Goal: Information Seeking & Learning: Learn about a topic

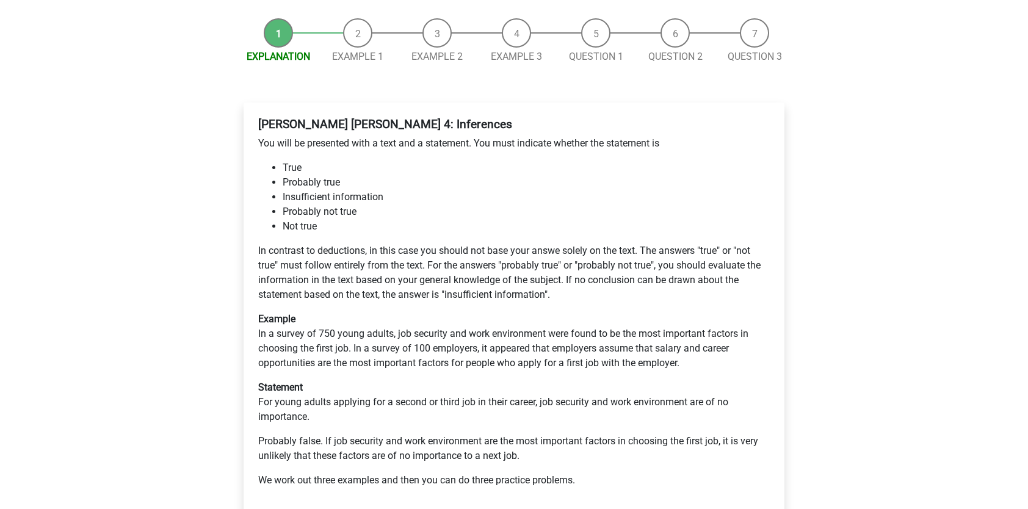
scroll to position [183, 0]
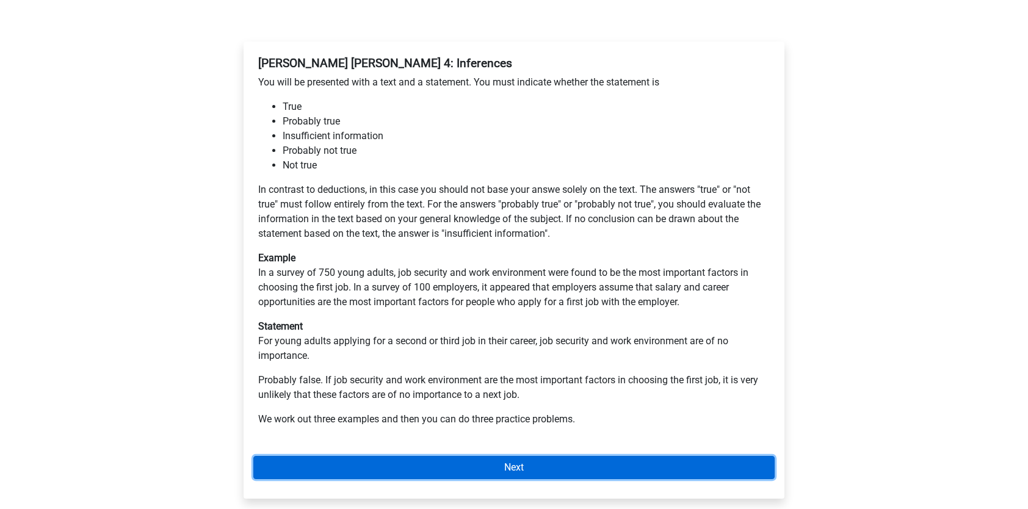
click at [421, 456] on link "Next" at bounding box center [513, 467] width 521 height 23
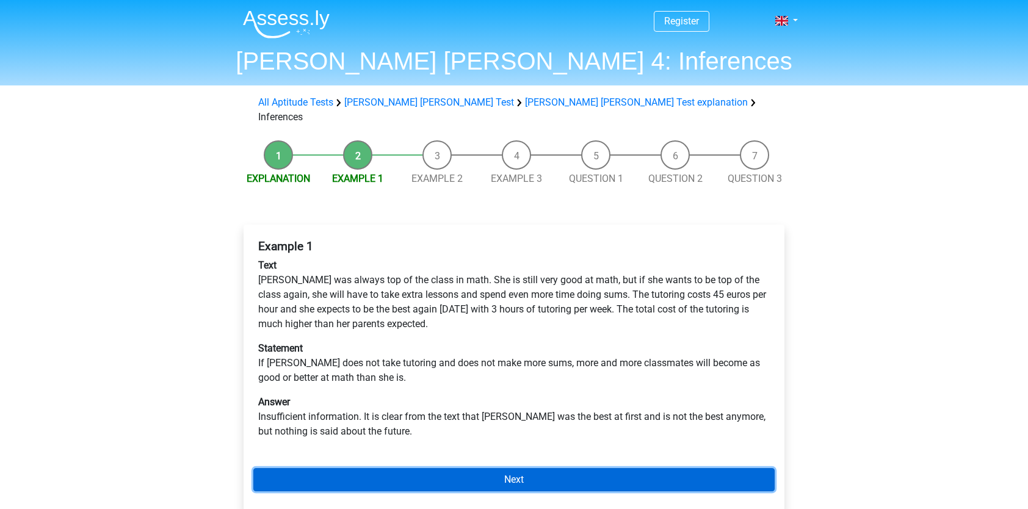
click at [441, 470] on link "Next" at bounding box center [513, 479] width 521 height 23
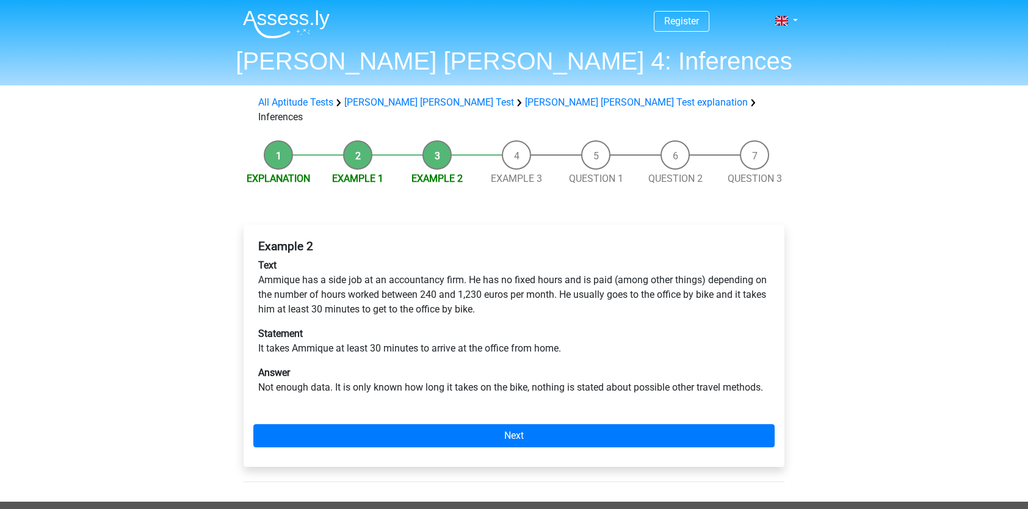
click at [441, 470] on div "Example 2 Text Ammique has a side job at an accountancy firm. He has no fixed h…" at bounding box center [514, 351] width 560 height 302
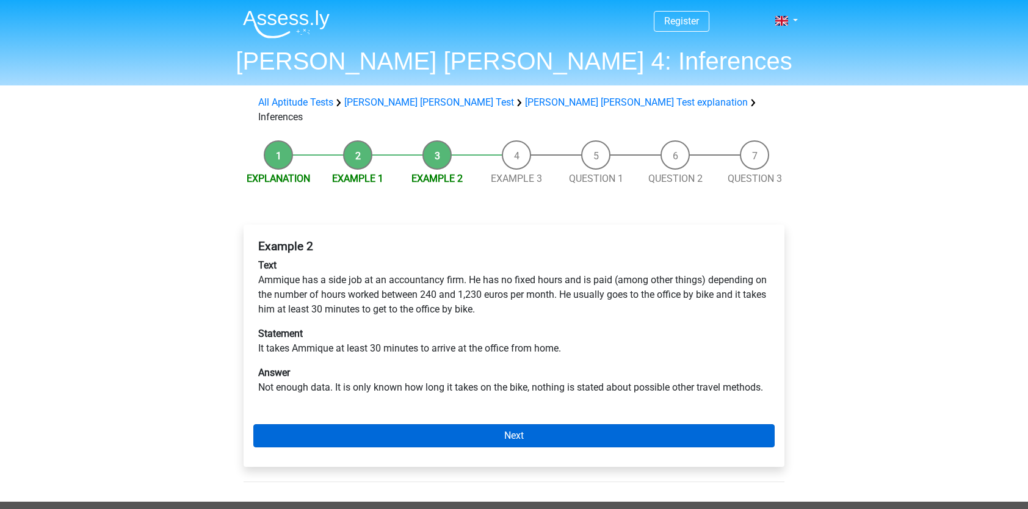
drag, startPoint x: 471, startPoint y: 434, endPoint x: 468, endPoint y: 426, distance: 8.5
click at [471, 433] on div "Example 2 Text Ammique has a side job at an accountancy firm. He has no fixed h…" at bounding box center [514, 346] width 541 height 242
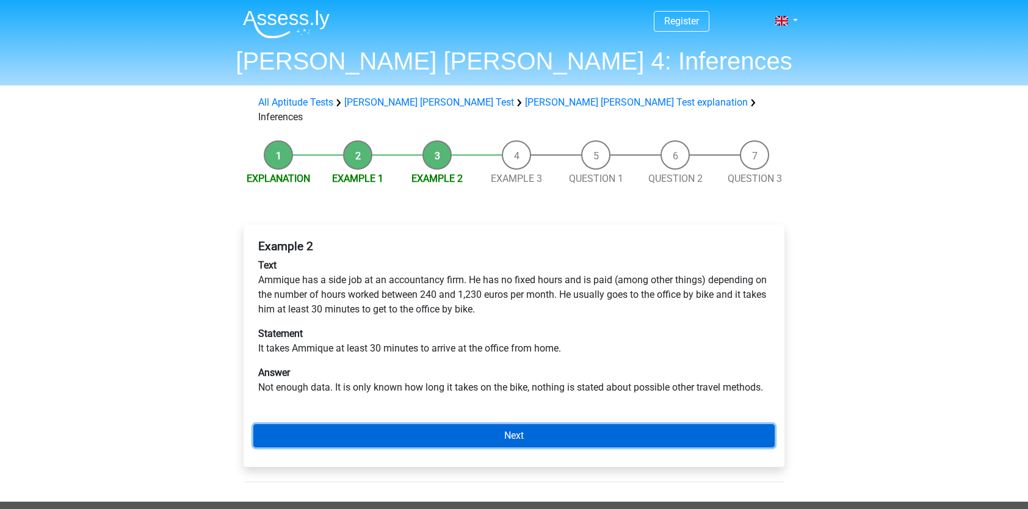
click at [468, 426] on link "Next" at bounding box center [513, 435] width 521 height 23
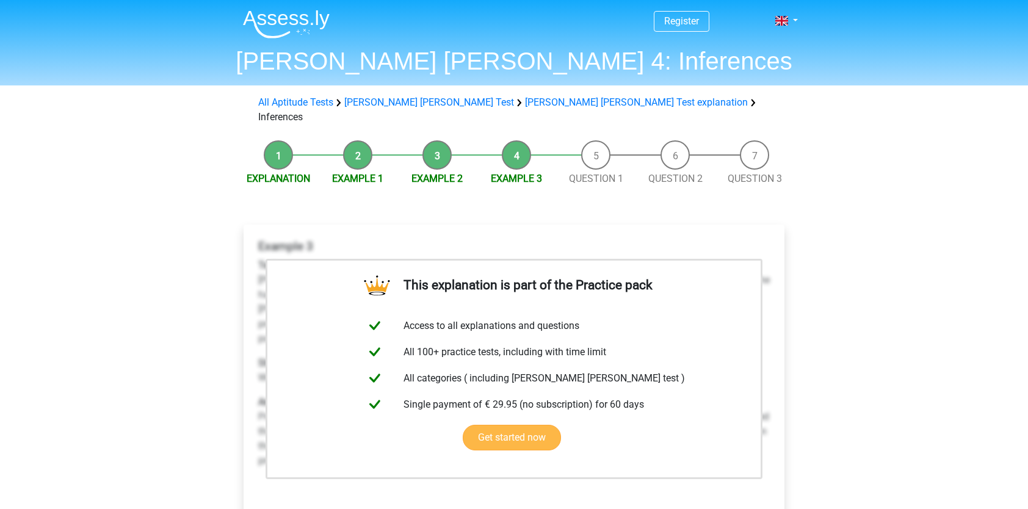
scroll to position [122, 0]
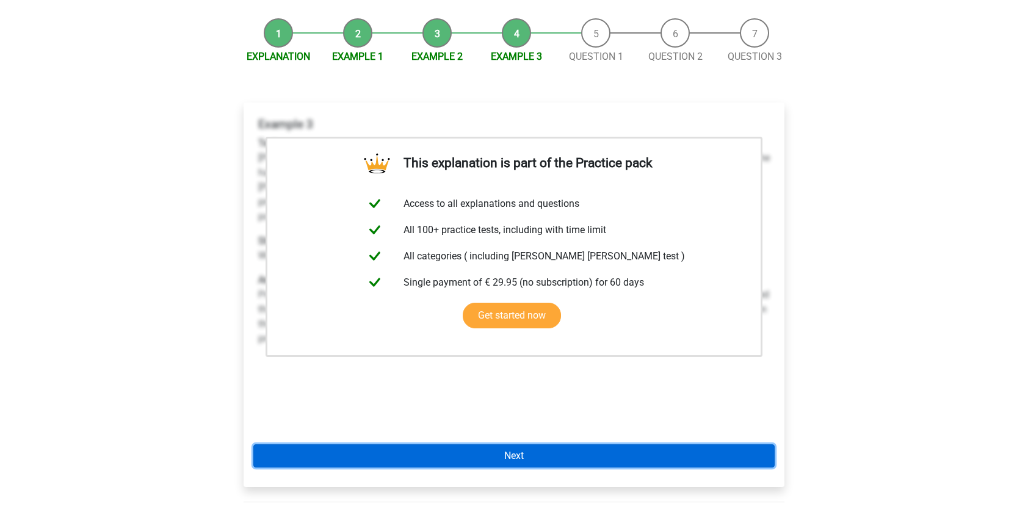
click at [512, 444] on link "Next" at bounding box center [513, 455] width 521 height 23
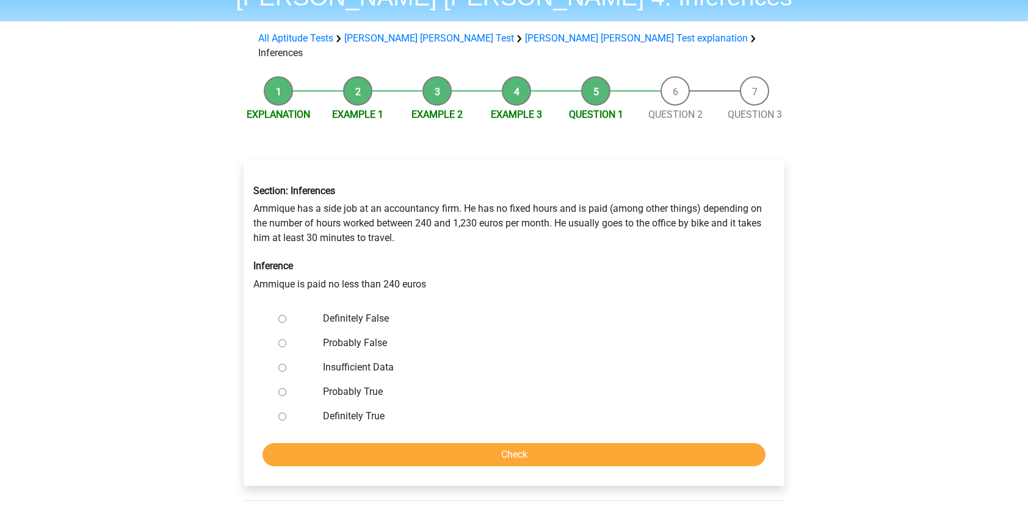
scroll to position [65, 0]
click at [282, 388] on input "Probably True" at bounding box center [282, 392] width 8 height 8
radio input "true"
click at [278, 404] on div at bounding box center [294, 416] width 40 height 24
click at [282, 412] on input "Definitely True" at bounding box center [282, 416] width 8 height 8
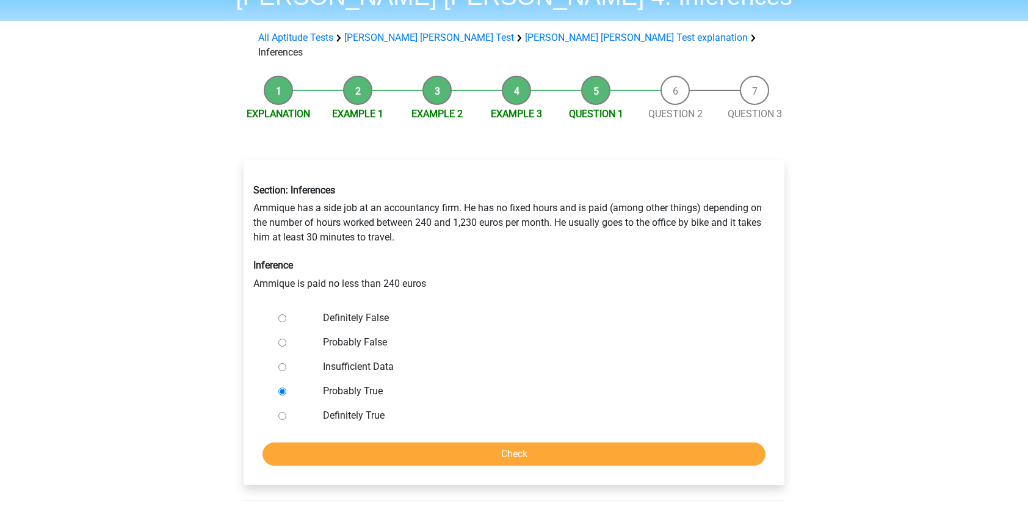
radio input "true"
click at [278, 388] on input "Probably True" at bounding box center [282, 392] width 8 height 8
radio input "true"
click at [536, 443] on input "Check" at bounding box center [514, 454] width 503 height 23
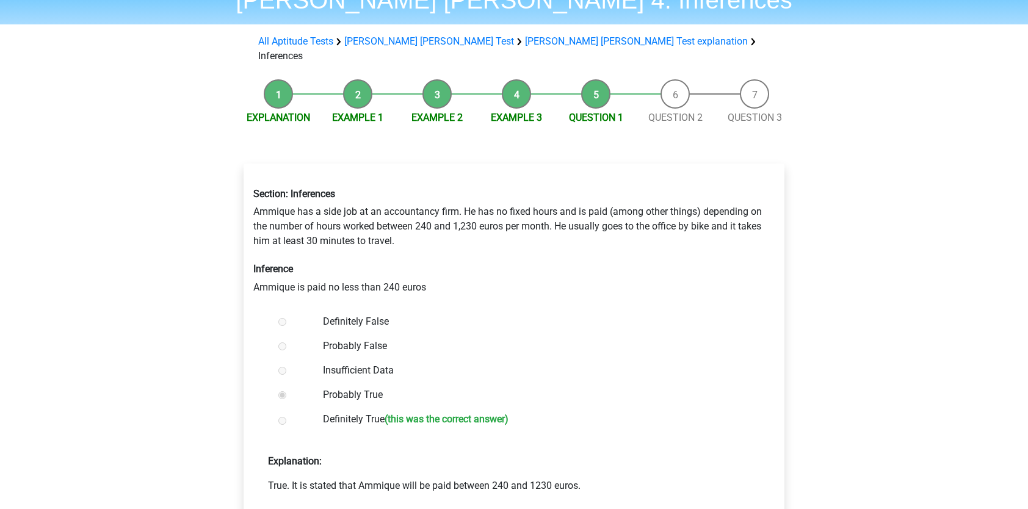
scroll to position [122, 0]
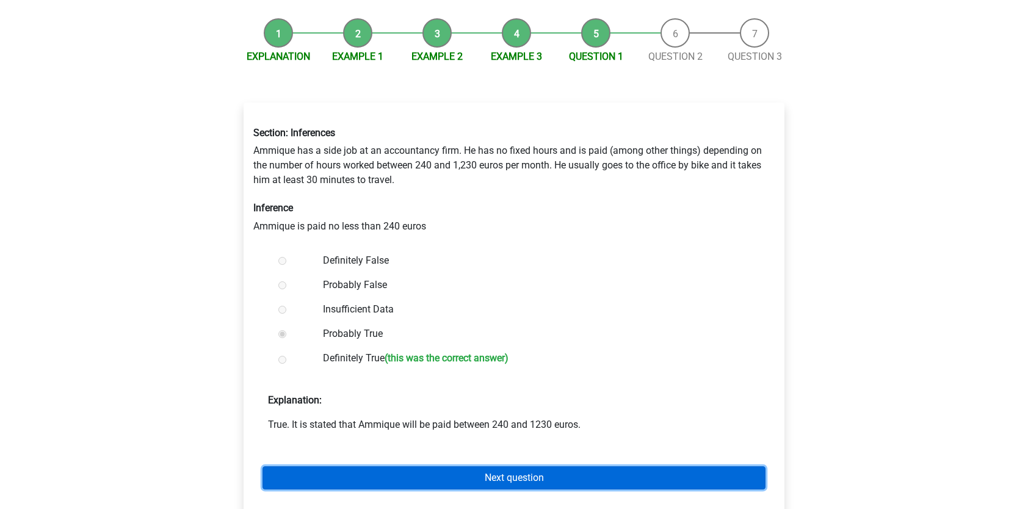
click at [445, 466] on link "Next question" at bounding box center [514, 477] width 503 height 23
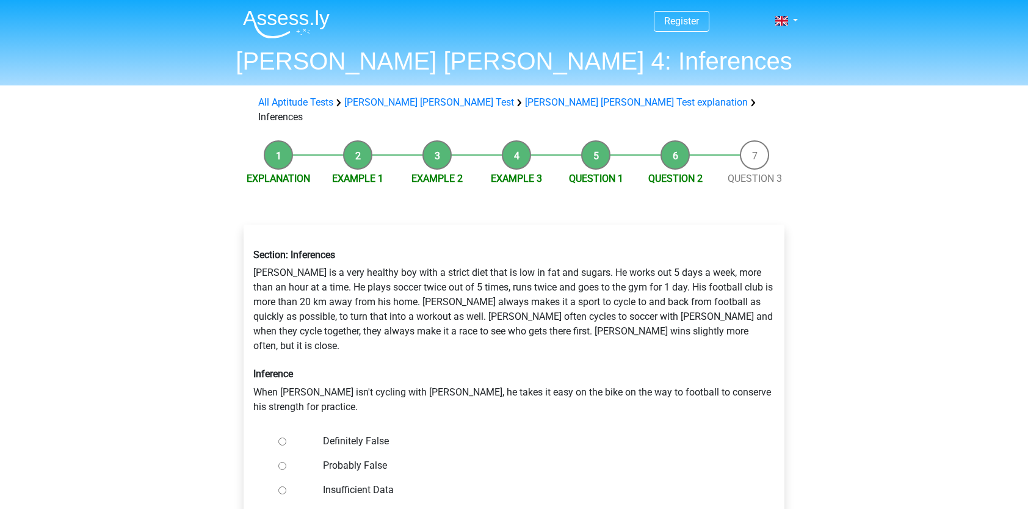
scroll to position [61, 0]
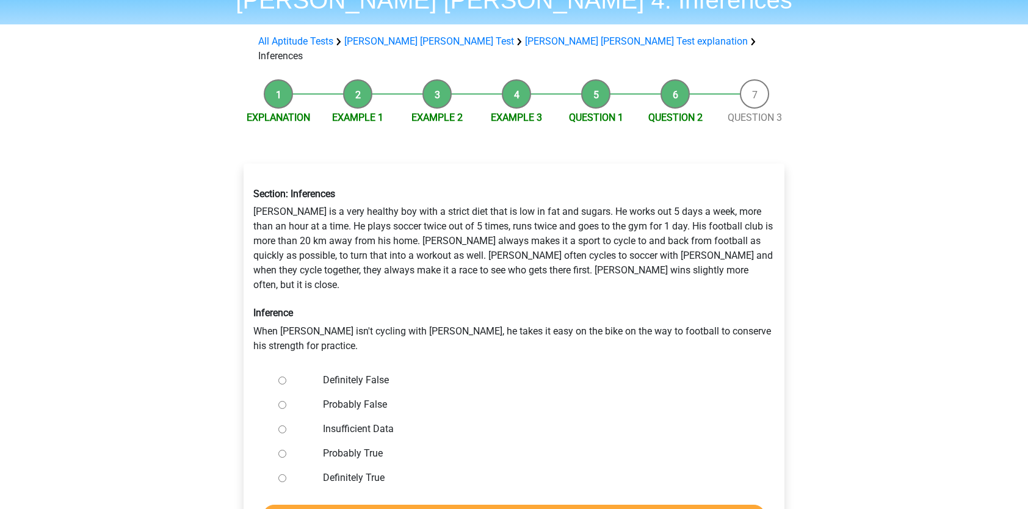
click at [281, 377] on input "Definitely False" at bounding box center [282, 381] width 8 height 8
radio input "true"
click at [442, 505] on input "Check" at bounding box center [514, 516] width 503 height 23
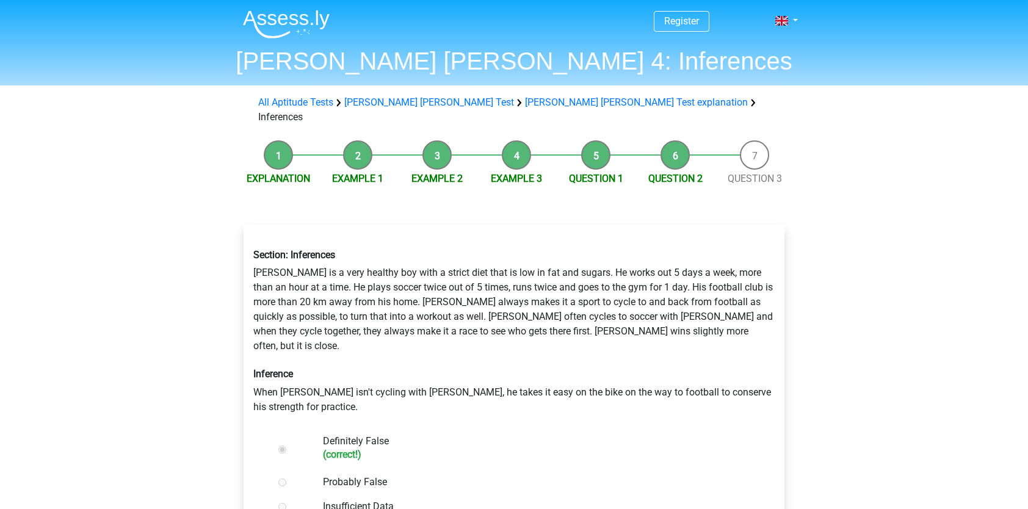
scroll to position [183, 0]
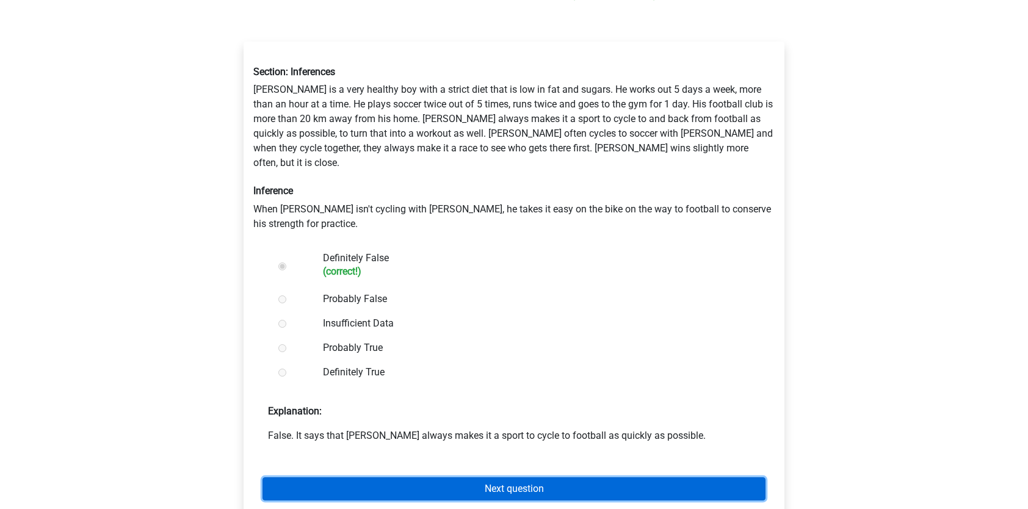
click at [485, 477] on link "Next question" at bounding box center [514, 488] width 503 height 23
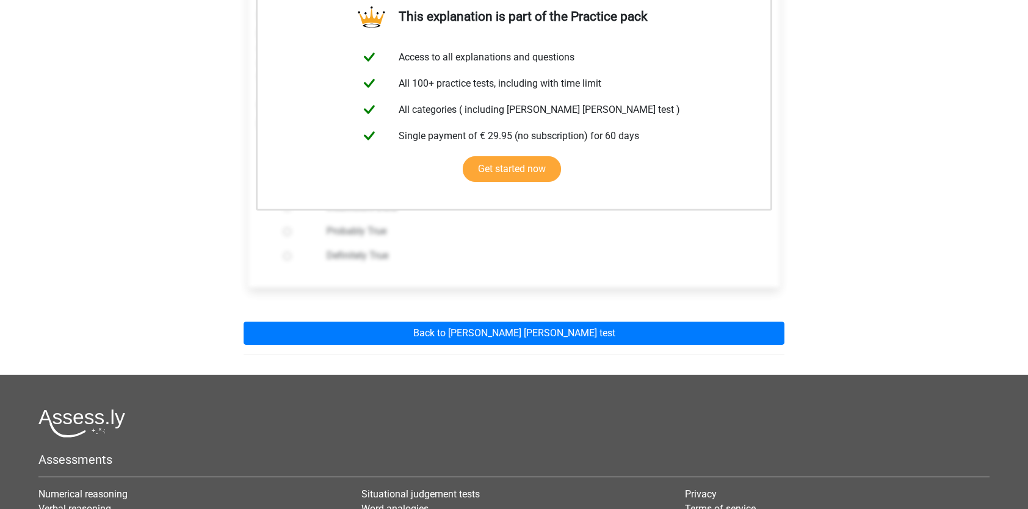
scroll to position [61, 0]
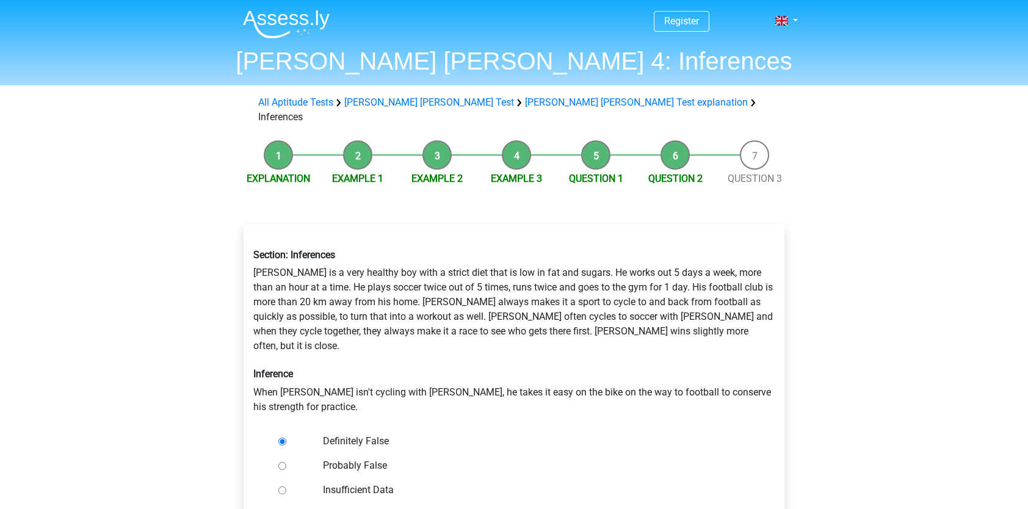
scroll to position [60, 0]
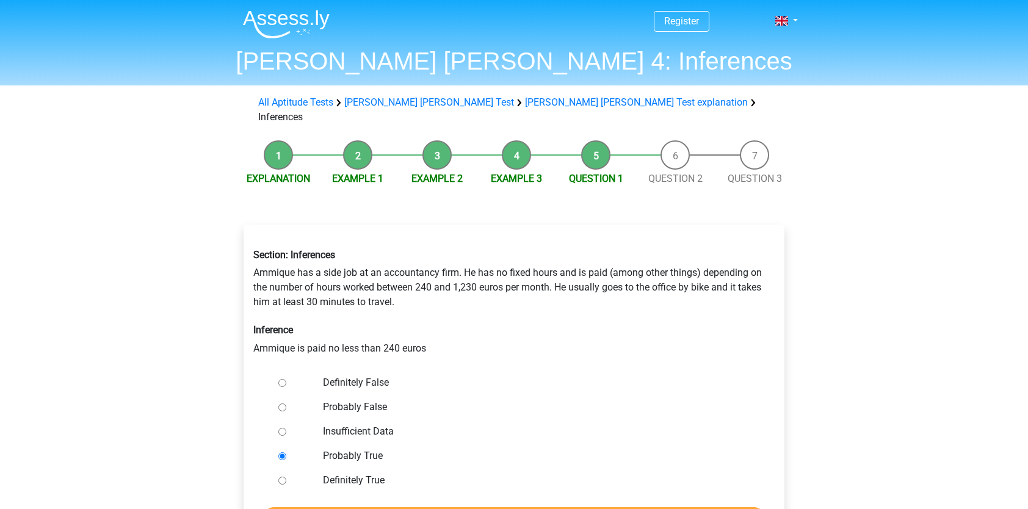
scroll to position [63, 0]
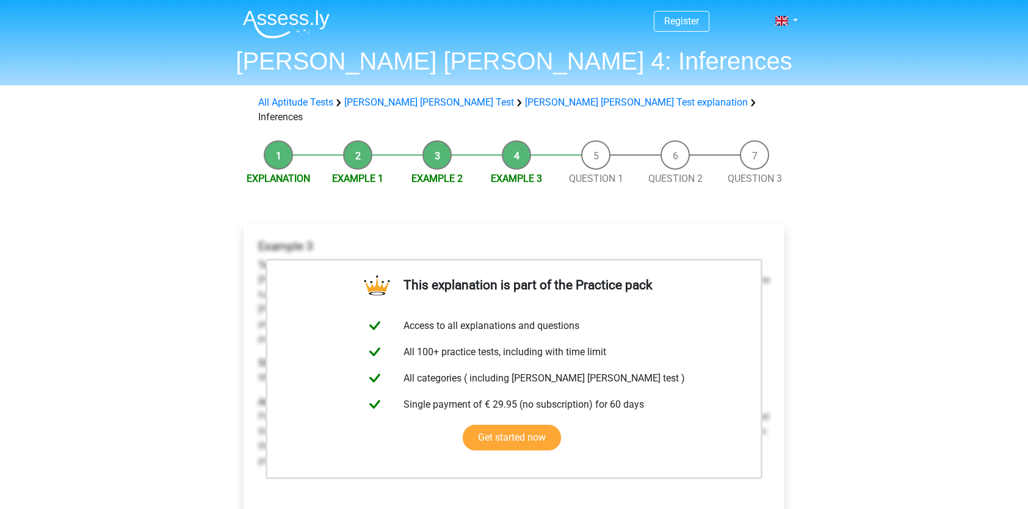
scroll to position [122, 0]
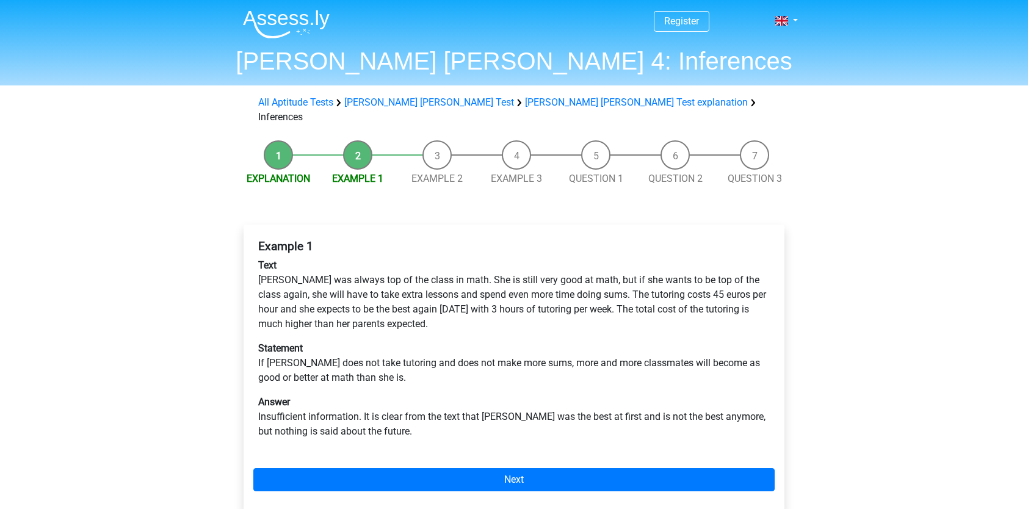
click at [602, 140] on li "Question 1" at bounding box center [595, 163] width 79 height 46
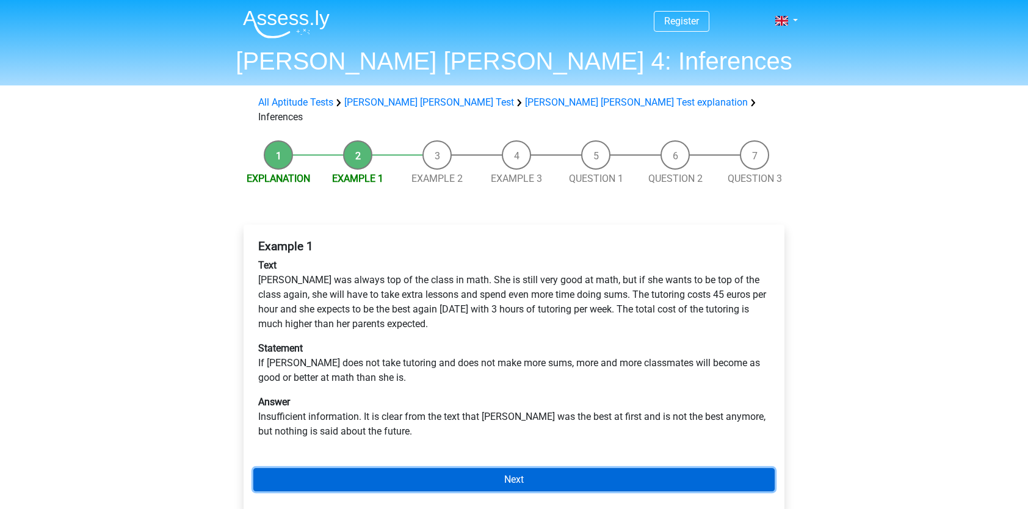
click at [537, 468] on link "Next" at bounding box center [513, 479] width 521 height 23
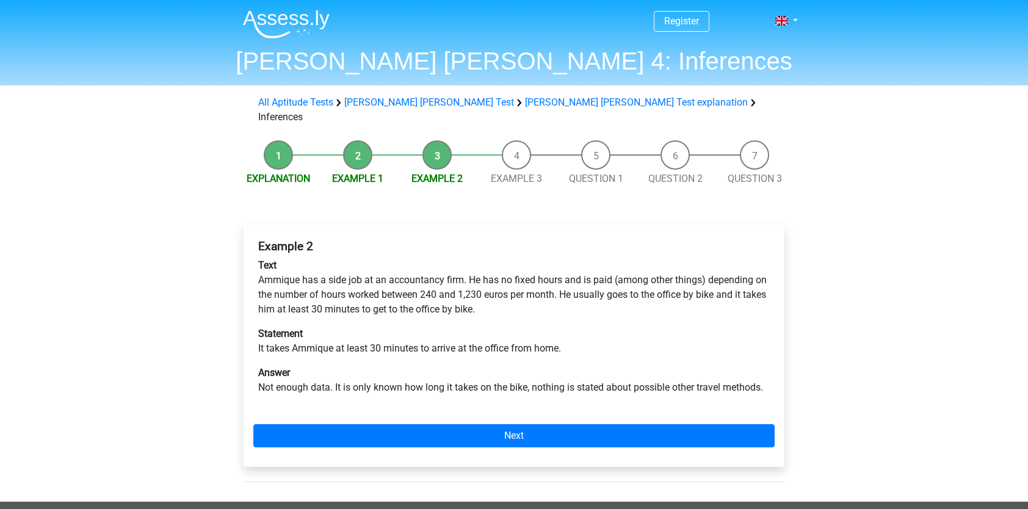
click at [537, 461] on div "Example 2 Text Ammique has a side job at an accountancy firm. He has no fixed h…" at bounding box center [514, 351] width 560 height 302
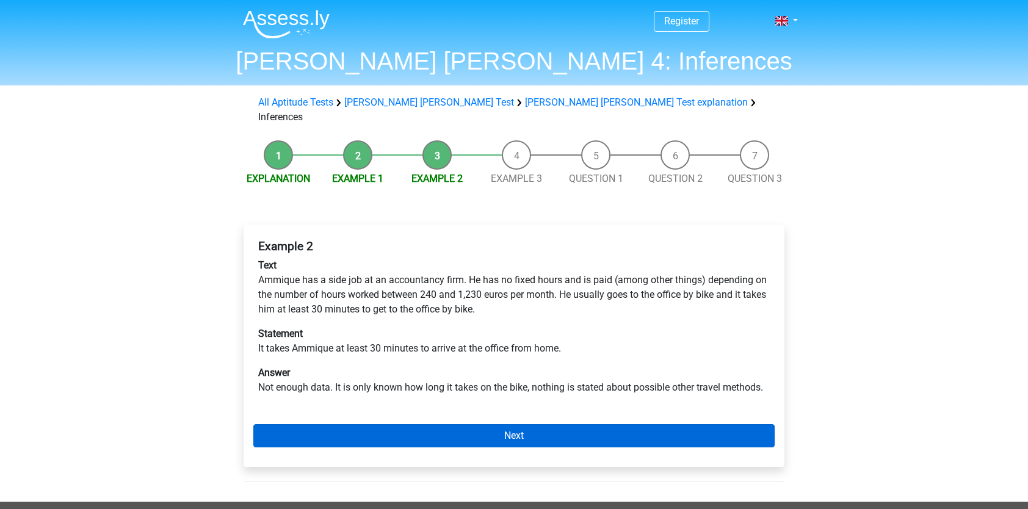
drag, startPoint x: 547, startPoint y: 442, endPoint x: 556, endPoint y: 426, distance: 18.6
click at [549, 438] on div "Example 2 Text Ammique has a side job at an accountancy firm. He has no fixed h…" at bounding box center [514, 346] width 541 height 242
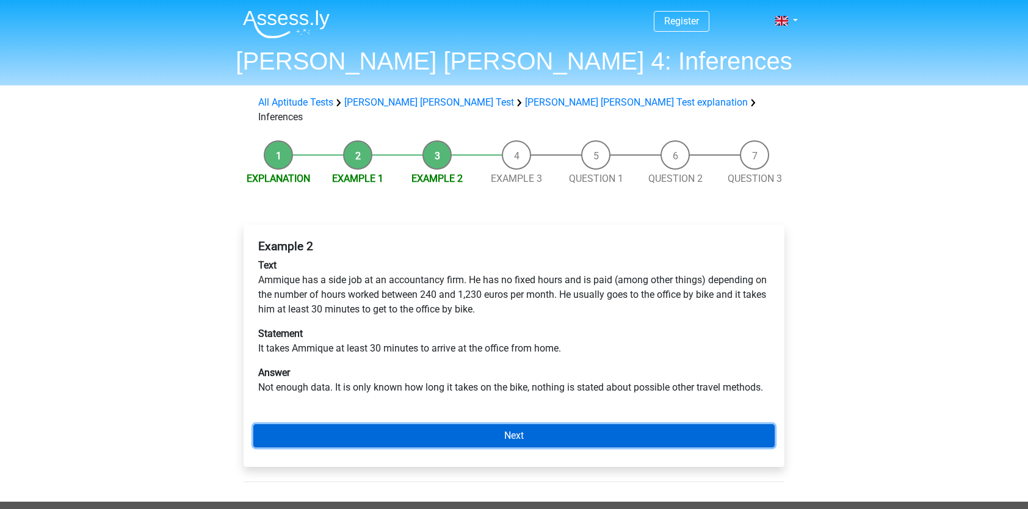
click at [556, 426] on link "Next" at bounding box center [513, 435] width 521 height 23
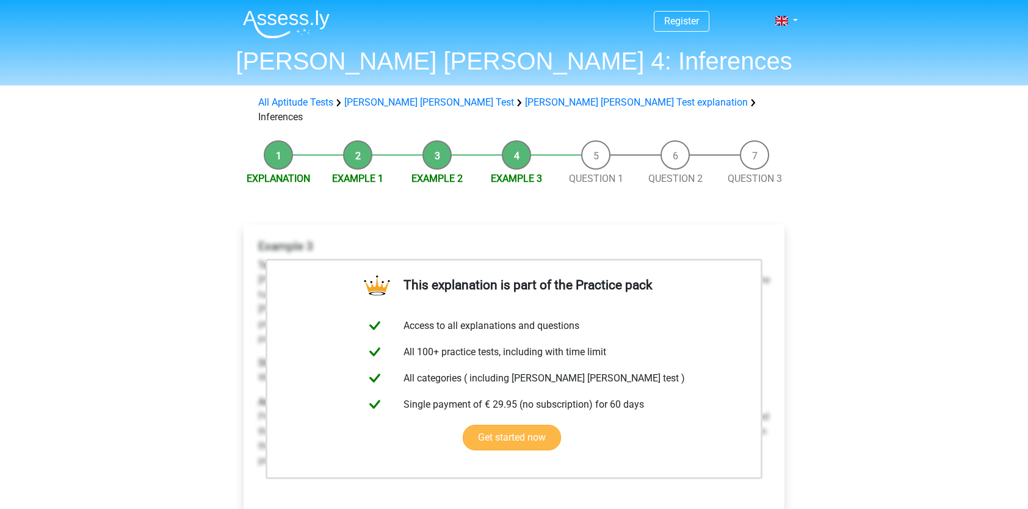
scroll to position [183, 0]
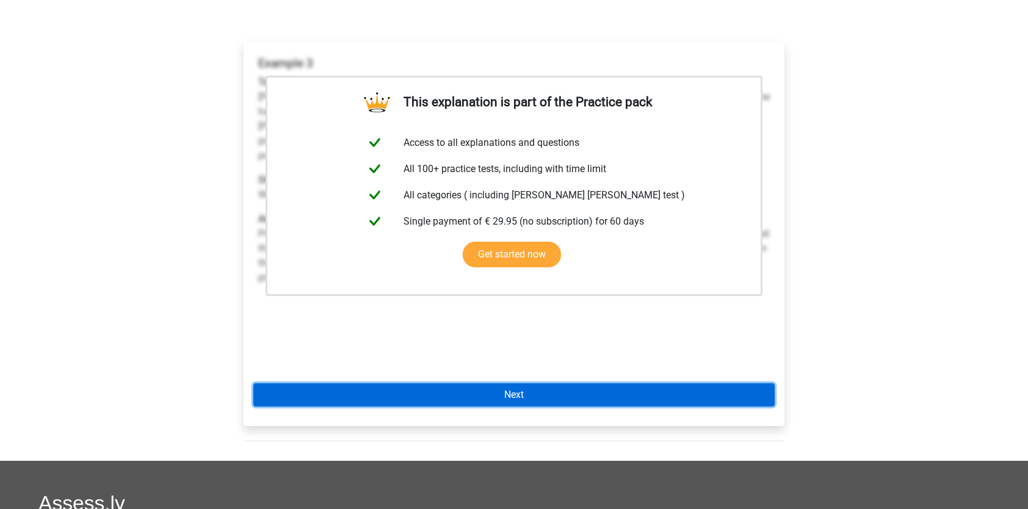
click at [540, 383] on link "Next" at bounding box center [513, 394] width 521 height 23
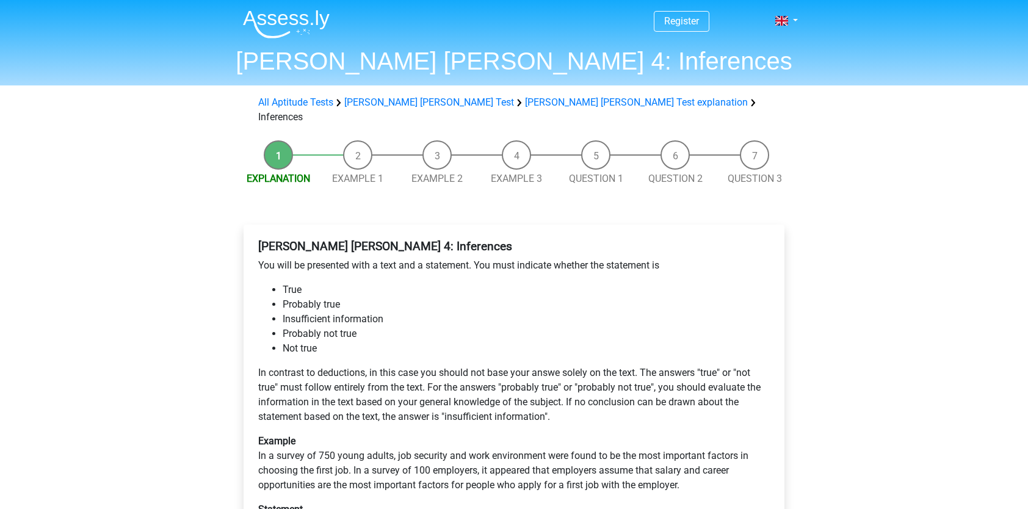
scroll to position [183, 0]
